Goal: Information Seeking & Learning: Learn about a topic

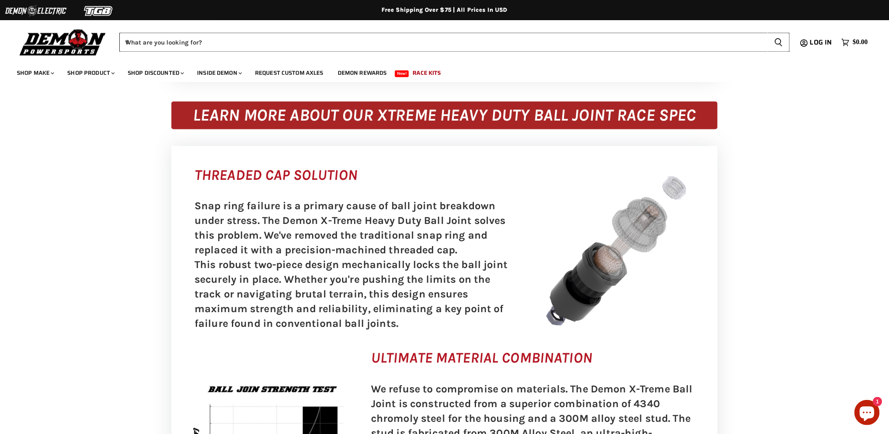
click at [529, 228] on div "THREADED CAP SOLUTION Snap ring failure is a primary cause of ball joint breakd…" at bounding box center [444, 250] width 513 height 174
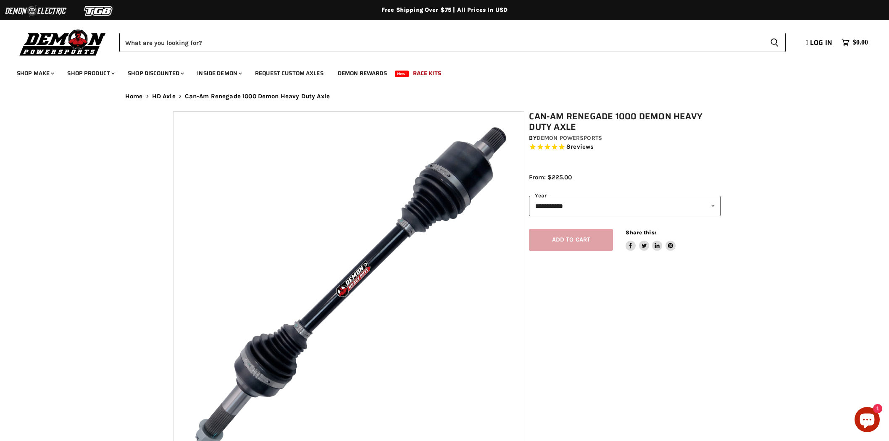
select select "******"
